Goal: Navigation & Orientation: Find specific page/section

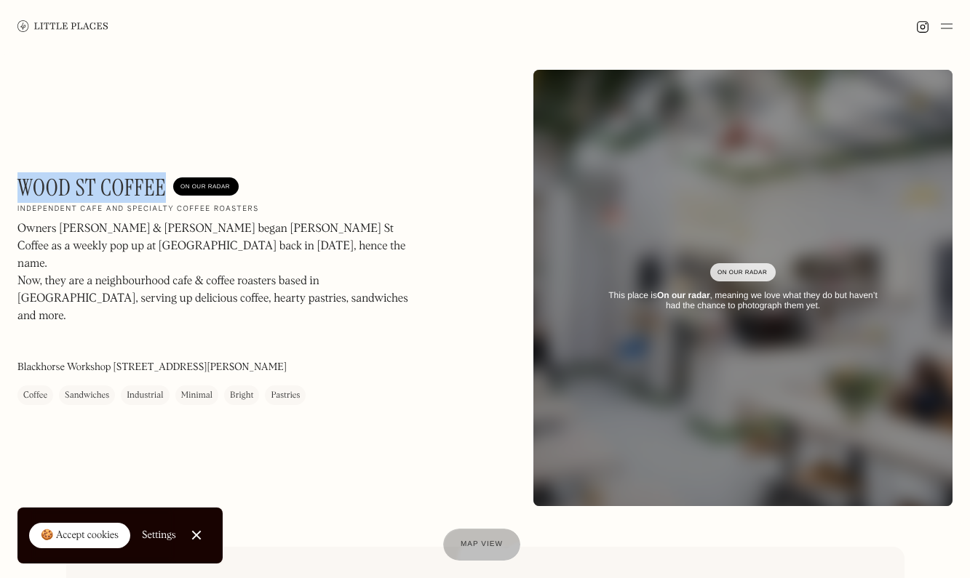
drag, startPoint x: 24, startPoint y: 181, endPoint x: 163, endPoint y: 191, distance: 139.3
click at [163, 191] on h1 "Wood St Coffee" at bounding box center [91, 188] width 148 height 28
click at [68, 26] on img at bounding box center [62, 25] width 91 height 11
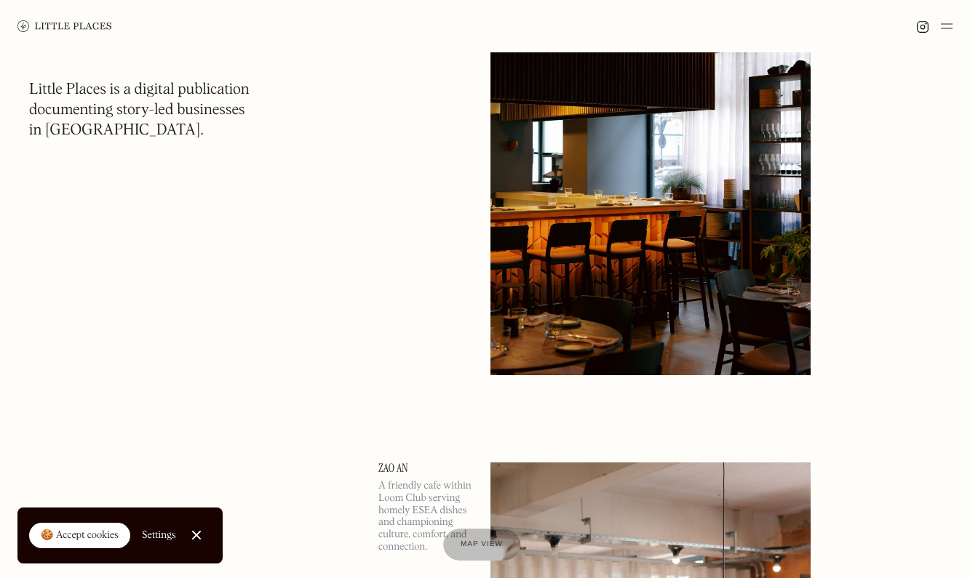
scroll to position [227, 0]
click at [161, 540] on div "Settings" at bounding box center [159, 535] width 34 height 10
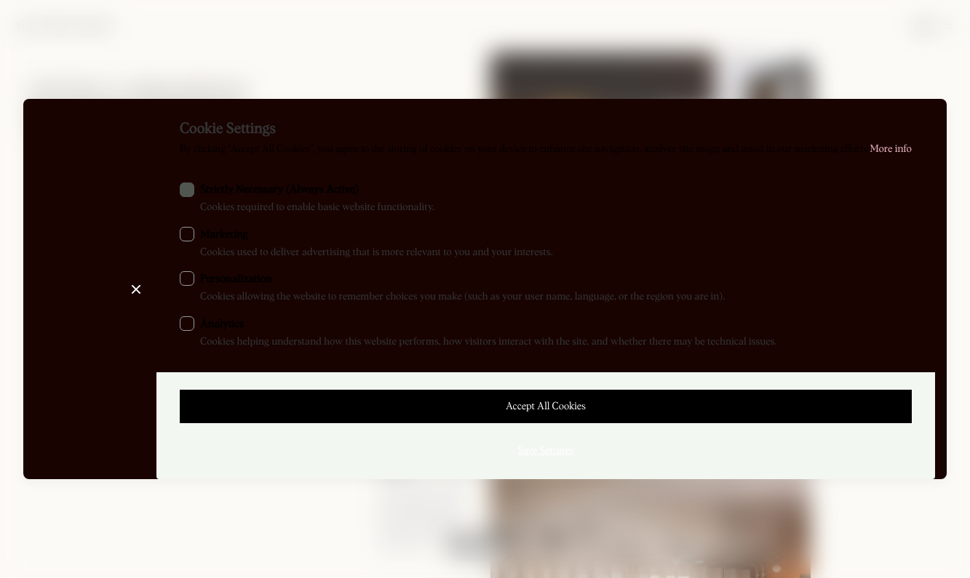
click at [445, 440] on link "Save Settings" at bounding box center [546, 451] width 732 height 33
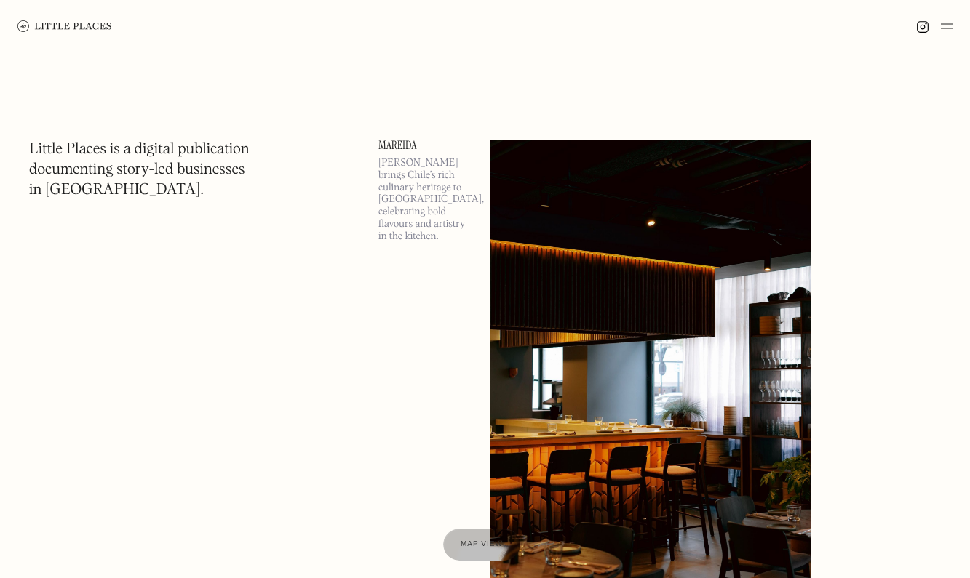
scroll to position [0, 0]
click at [944, 25] on img at bounding box center [947, 25] width 12 height 17
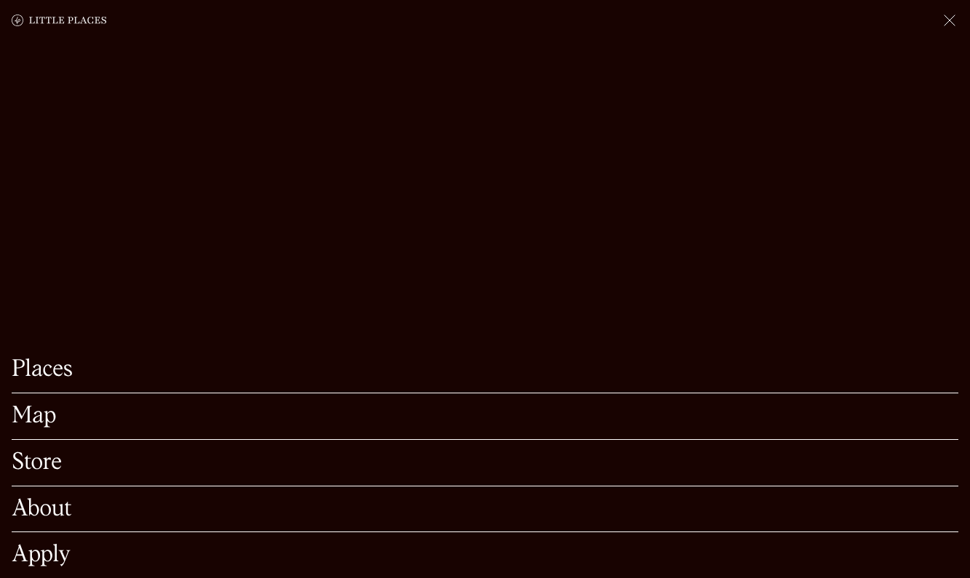
click at [54, 417] on link "Map" at bounding box center [485, 416] width 946 height 23
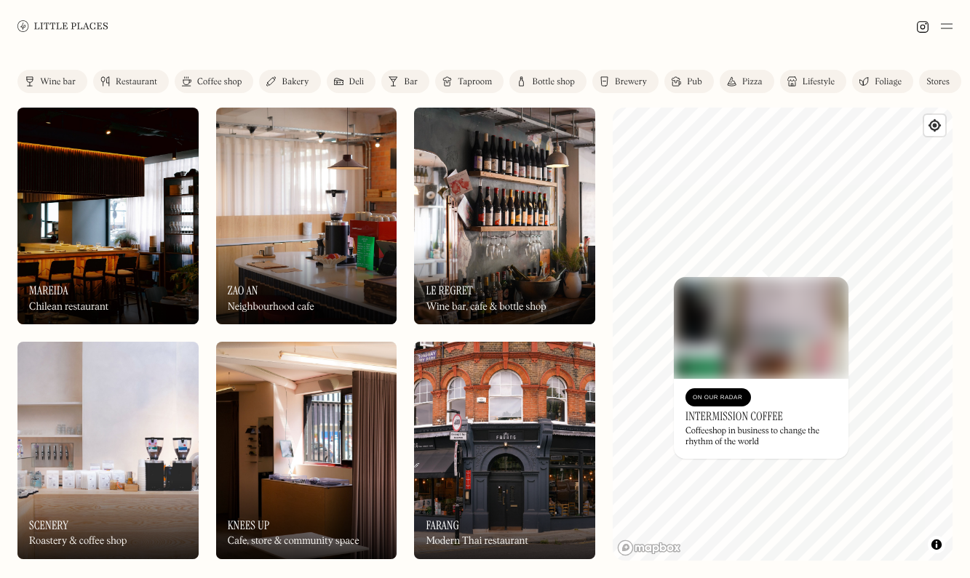
click at [738, 342] on img at bounding box center [761, 328] width 175 height 102
